Goal: Check status: Check status

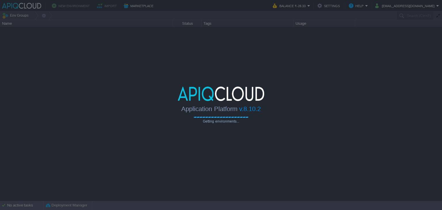
type input "Search (Ctrl+F)"
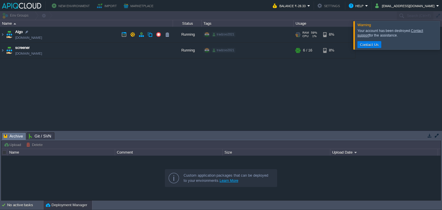
click at [89, 29] on td "Algo [DOMAIN_NAME]" at bounding box center [86, 35] width 173 height 16
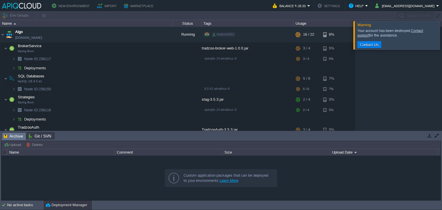
click at [441, 39] on div at bounding box center [449, 35] width 0 height 28
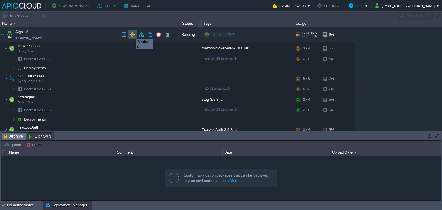
click at [131, 34] on button "button" at bounding box center [132, 34] width 5 height 5
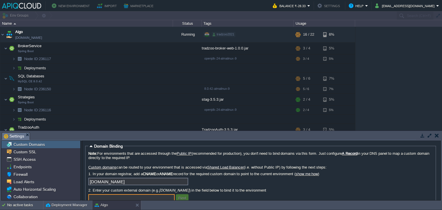
click at [159, 4] on td "New Environment Import Marketplace" at bounding box center [134, 5] width 264 height 9
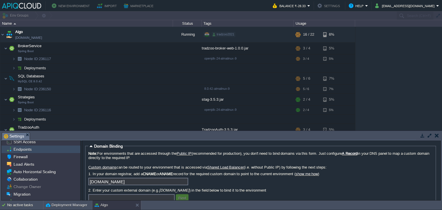
scroll to position [15, 0]
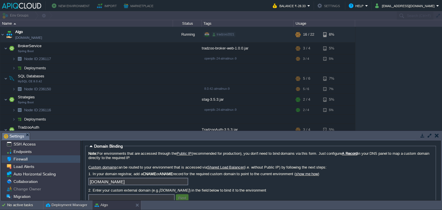
click at [30, 158] on div "Firewall" at bounding box center [40, 158] width 79 height 7
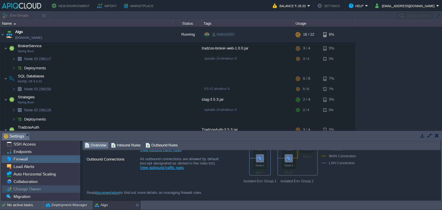
scroll to position [30, 0]
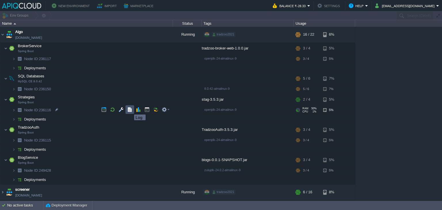
click at [130, 109] on button "button" at bounding box center [129, 109] width 5 height 5
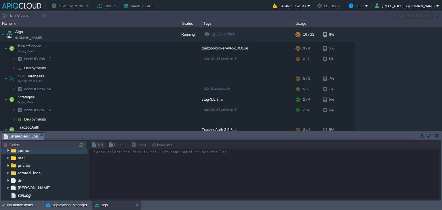
scroll to position [18, 0]
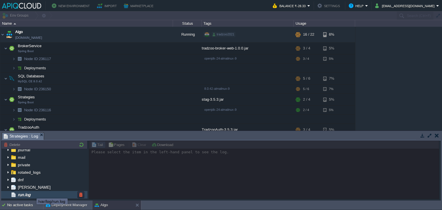
click at [31, 193] on span "run.log" at bounding box center [24, 194] width 15 height 5
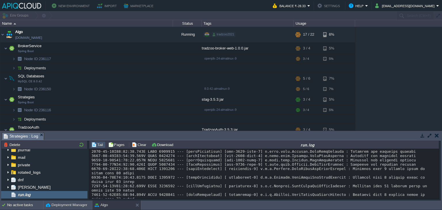
scroll to position [5428, 0]
click at [437, 135] on button "button" at bounding box center [437, 135] width 4 height 5
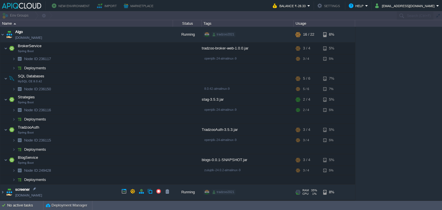
click at [311, 193] on span "1%" at bounding box center [314, 193] width 6 height 3
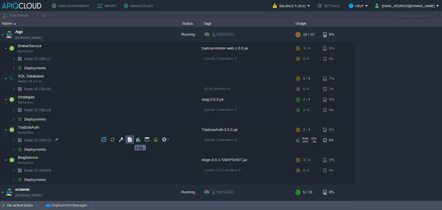
click at [130, 139] on button "button" at bounding box center [129, 139] width 5 height 5
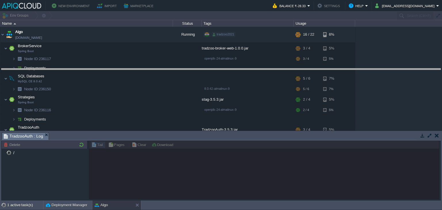
drag, startPoint x: 166, startPoint y: 139, endPoint x: 176, endPoint y: 76, distance: 63.8
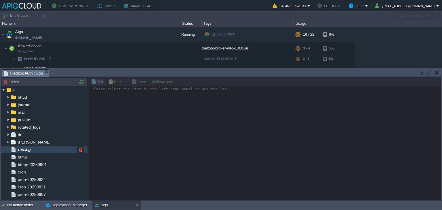
click at [27, 149] on span "run.log" at bounding box center [24, 149] width 15 height 5
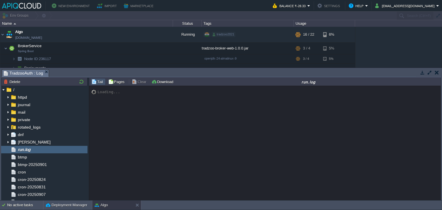
click at [251, 171] on div "Loading..." at bounding box center [265, 143] width 352 height 115
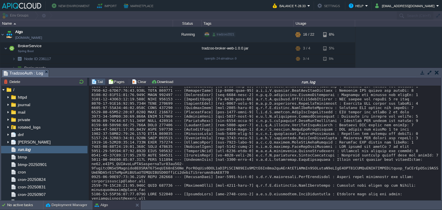
scroll to position [4623, 0]
drag, startPoint x: 390, startPoint y: 166, endPoint x: 318, endPoint y: 105, distance: 94.3
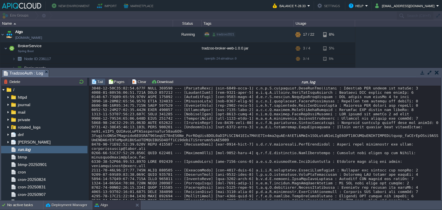
click at [436, 72] on button "button" at bounding box center [437, 72] width 4 height 5
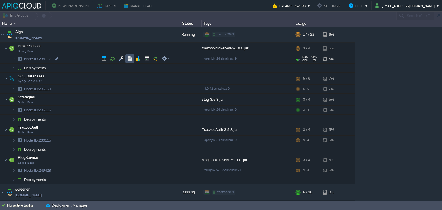
click at [130, 59] on button "button" at bounding box center [129, 58] width 5 height 5
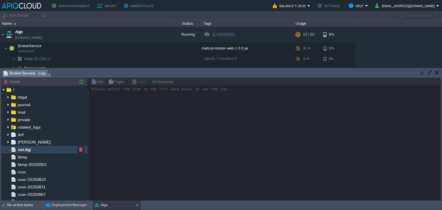
click at [27, 149] on span "run.log" at bounding box center [24, 149] width 15 height 5
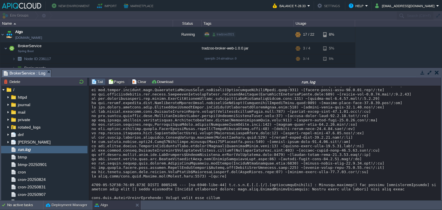
scroll to position [2817, 0]
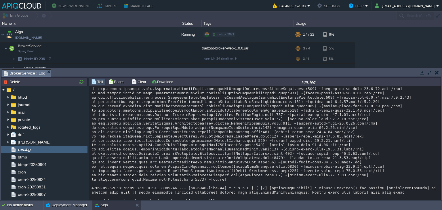
click at [366, 56] on div "Algo [DOMAIN_NAME] Running tradzoo2021 + Add to Env Group RAM 59% CPU 2% 17 / 2…" at bounding box center [221, 47] width 442 height 41
drag, startPoint x: 368, startPoint y: 69, endPoint x: 376, endPoint y: 148, distance: 79.6
click at [376, 148] on div "Tasks Activity Log Archive Git / SVN BrokerService : Log Upload Delete Deploy t…" at bounding box center [221, 134] width 442 height 132
click at [435, 70] on button "button" at bounding box center [437, 72] width 4 height 5
